Goal: Check status: Check status

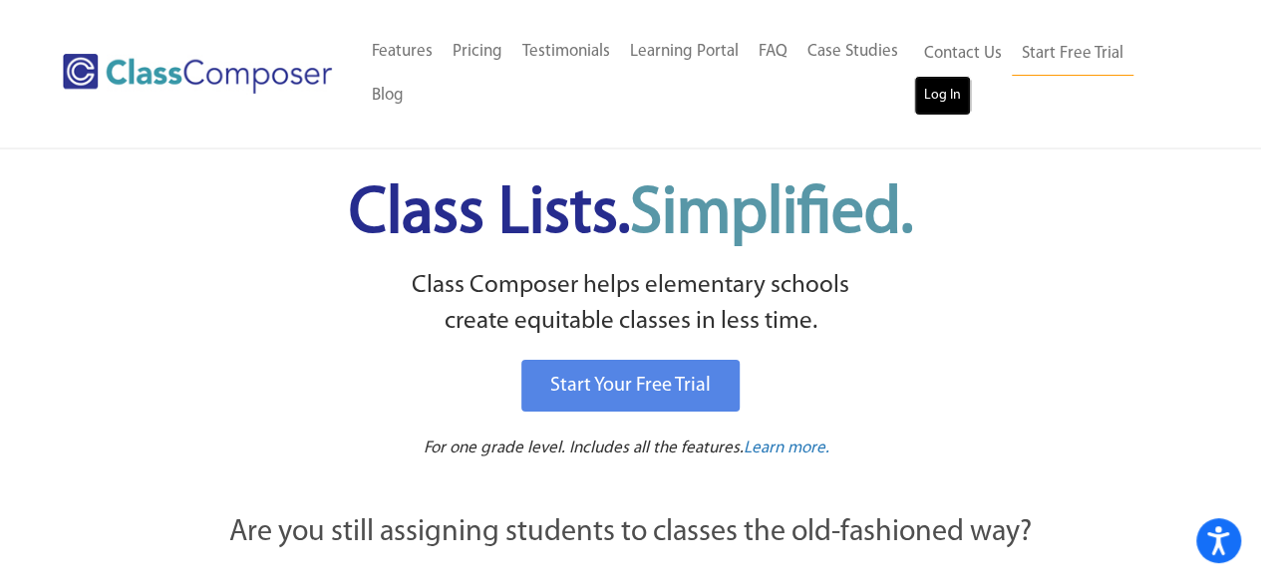
click at [935, 103] on link "Log In" at bounding box center [942, 96] width 57 height 40
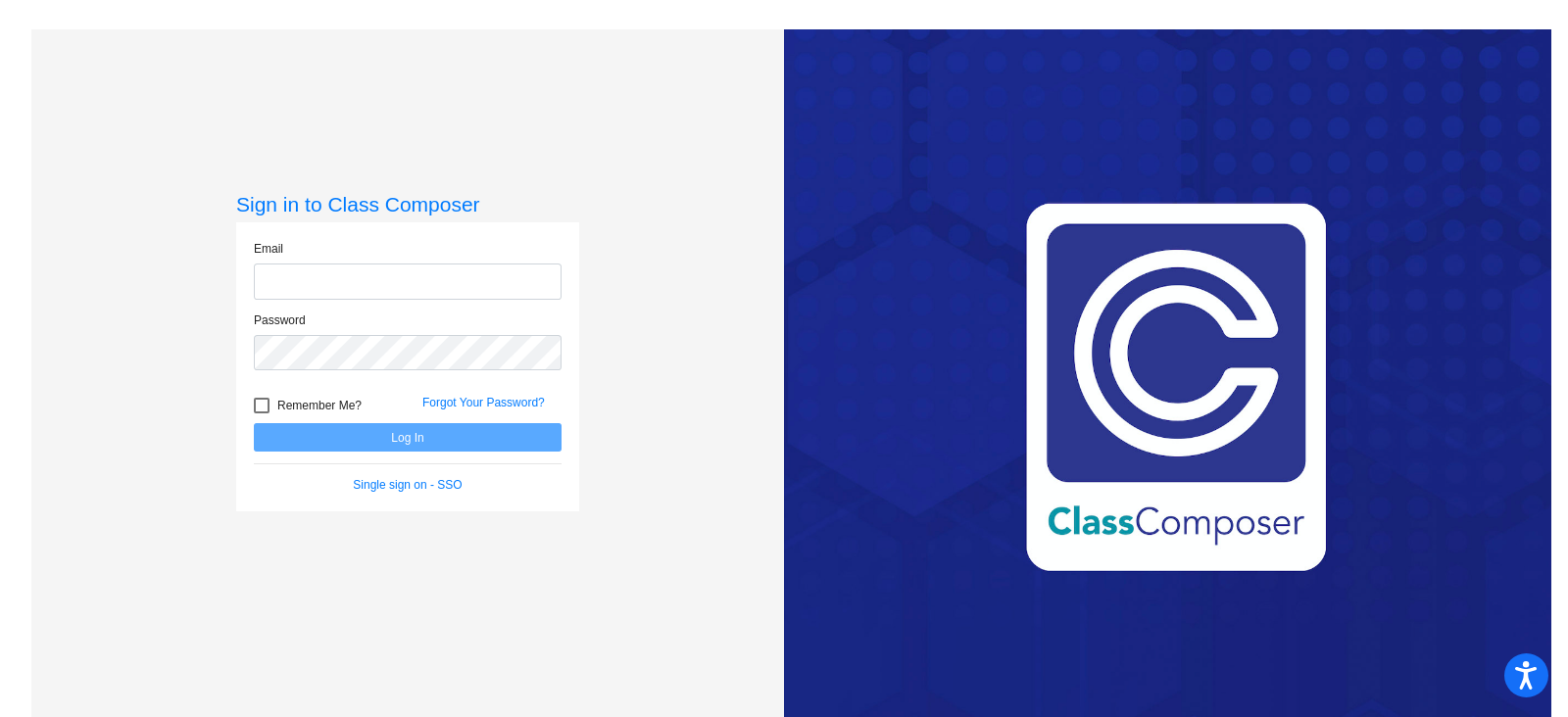
type input "[EMAIL_ADDRESS][DOMAIN_NAME]"
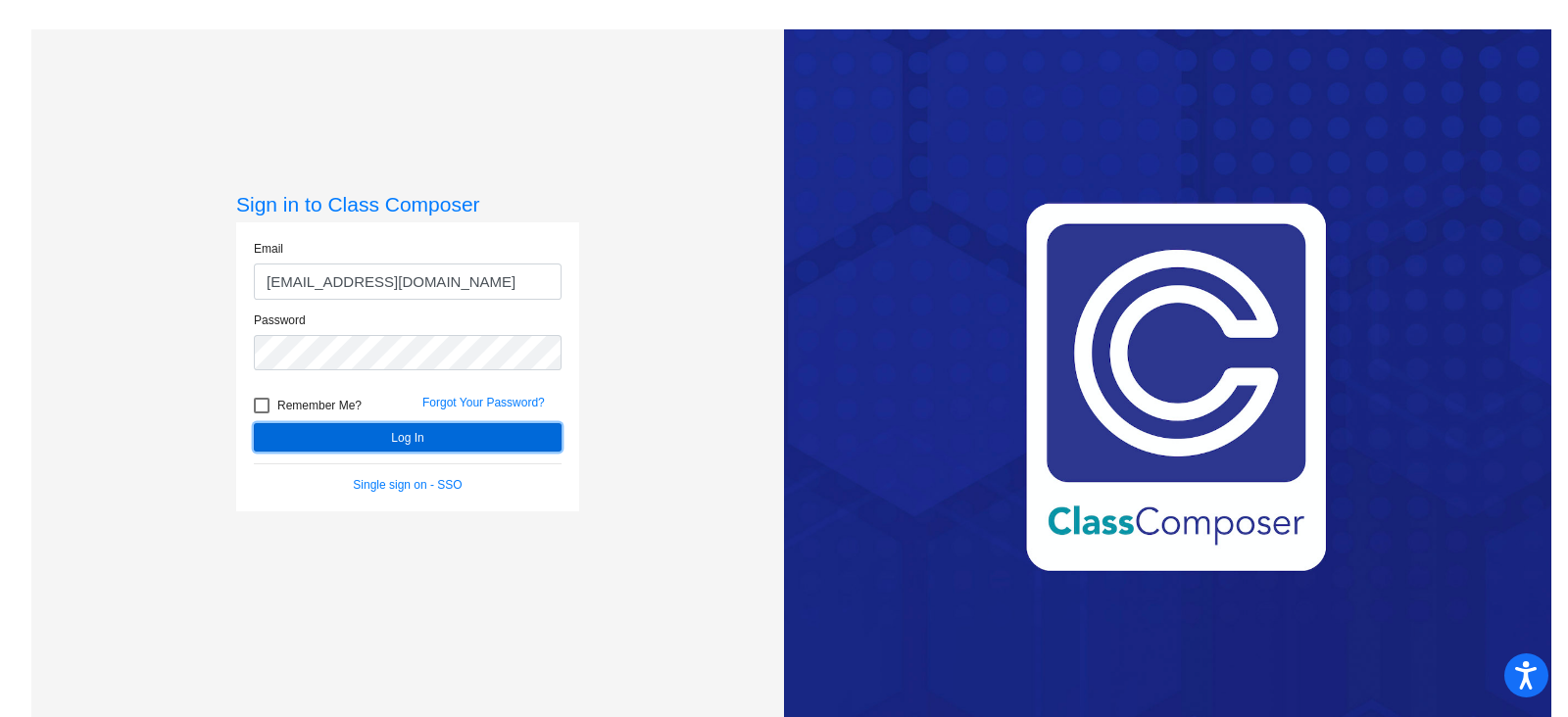
click at [380, 434] on button "Log In" at bounding box center [407, 437] width 308 height 29
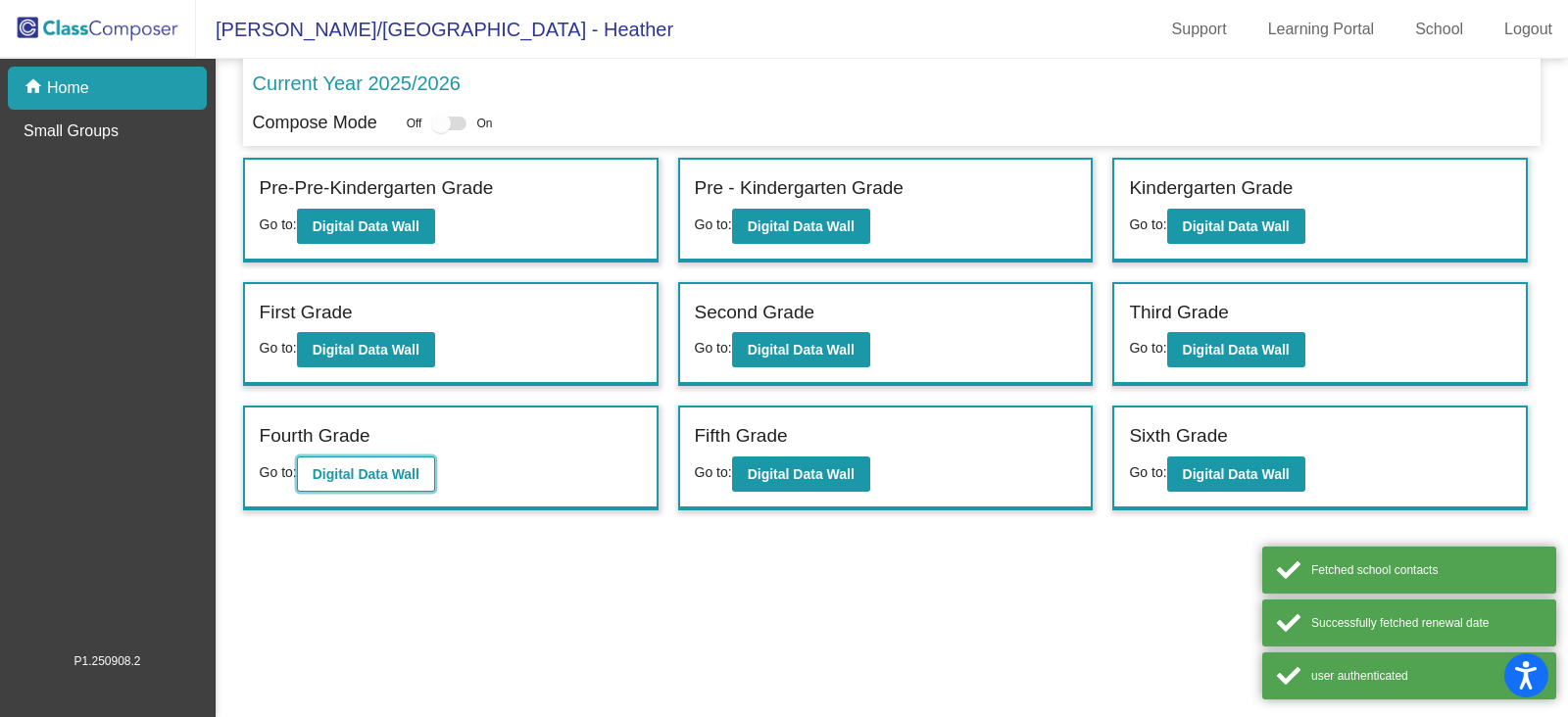
click at [368, 472] on b "Digital Data Wall" at bounding box center [366, 474] width 107 height 16
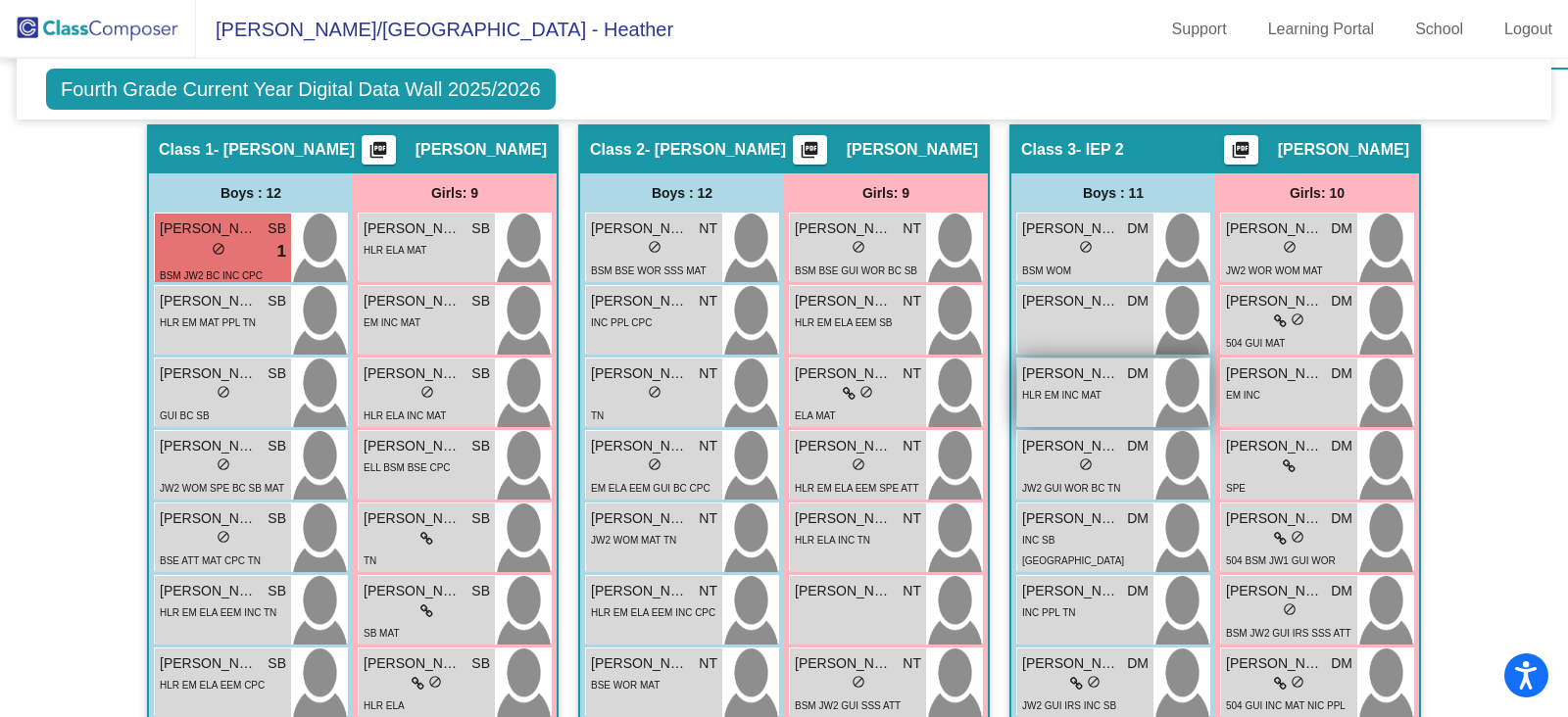
scroll to position [613, 0]
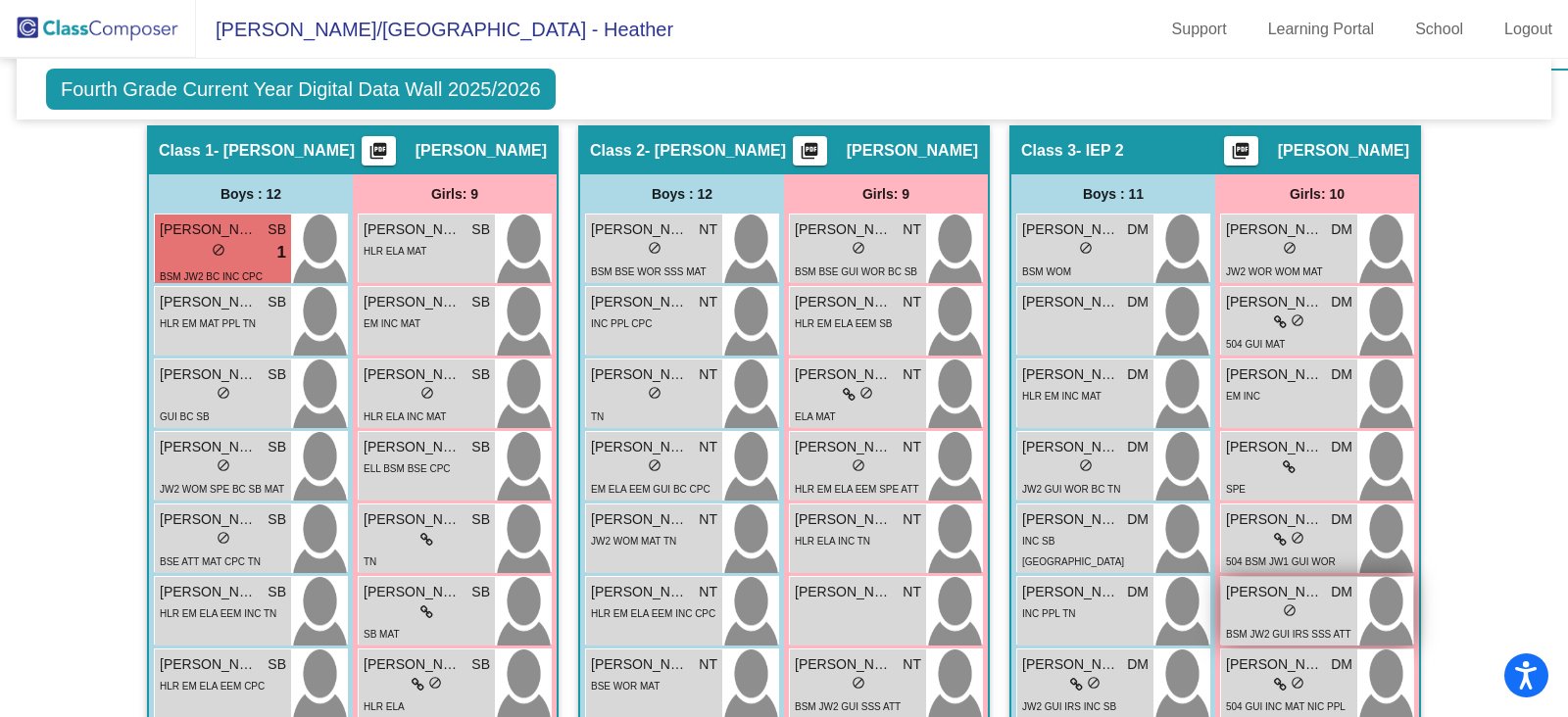
click at [1296, 624] on div "BSM JW2 GUI IRS SSS ATT BC INC CPC" at bounding box center [1290, 644] width 127 height 41
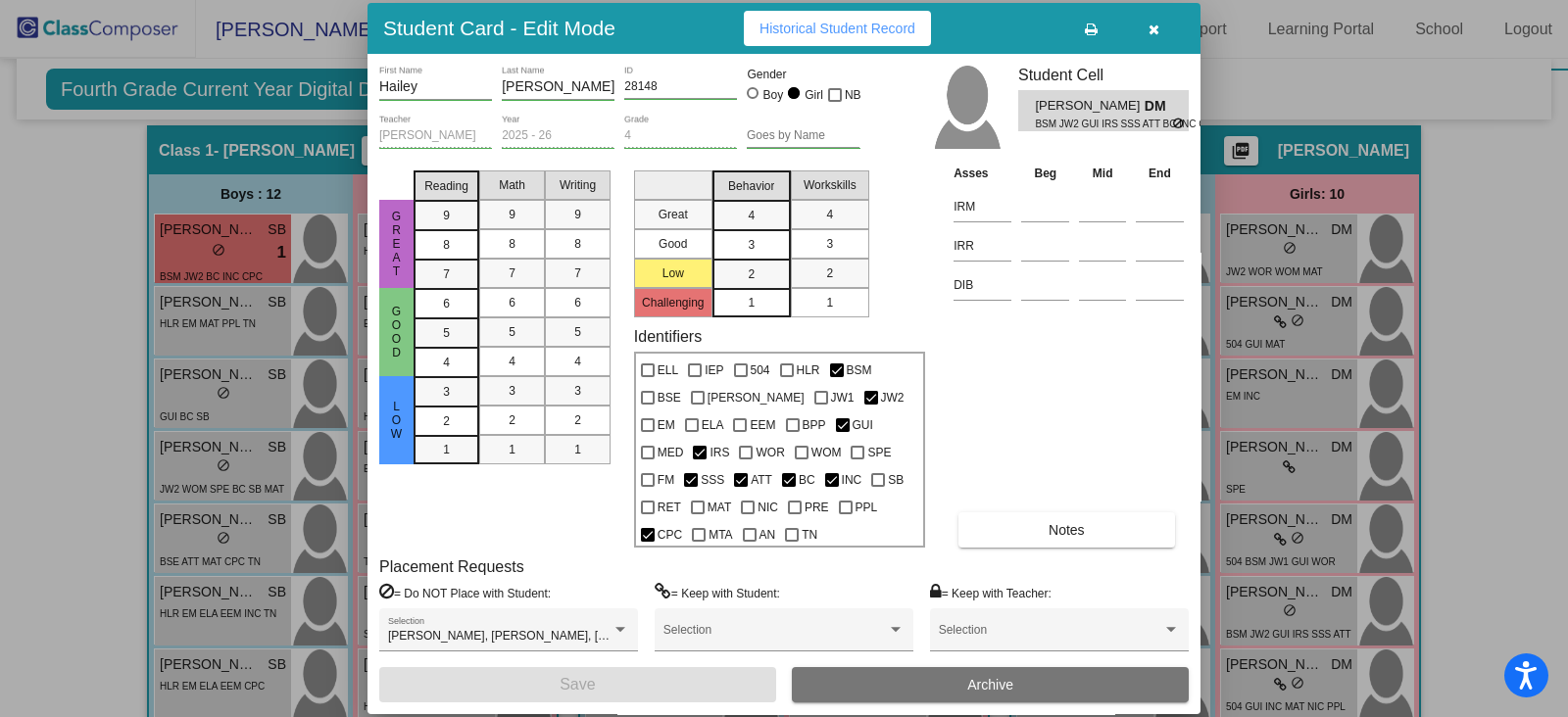
click at [1153, 26] on icon "button" at bounding box center [1154, 30] width 11 height 14
